Goal: Task Accomplishment & Management: Use online tool/utility

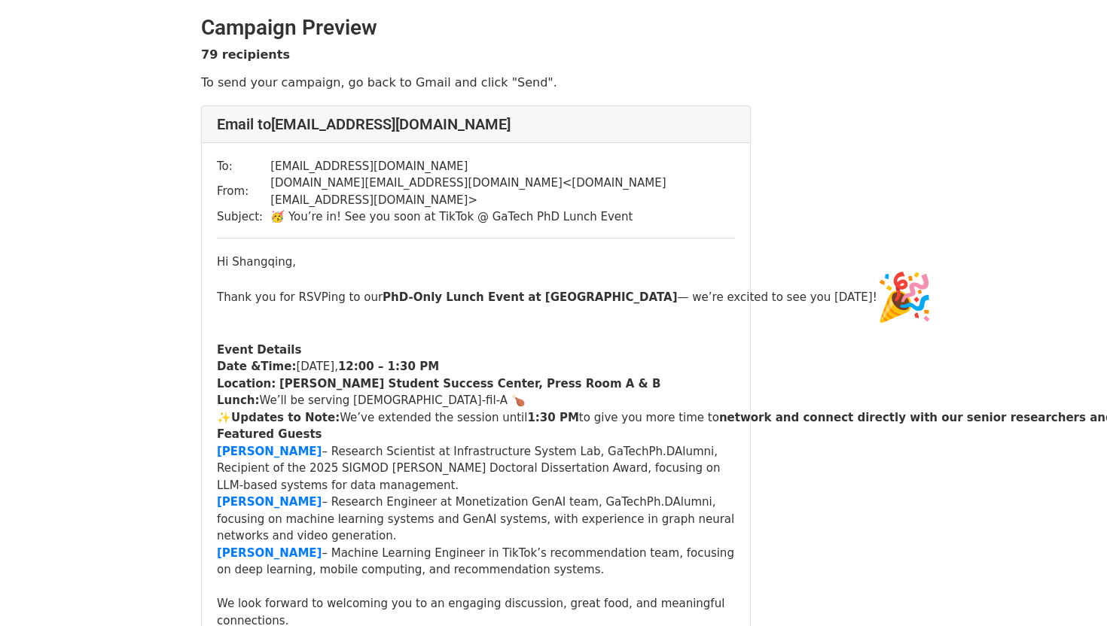
scroll to position [0, 81]
